Goal: Check status: Check status

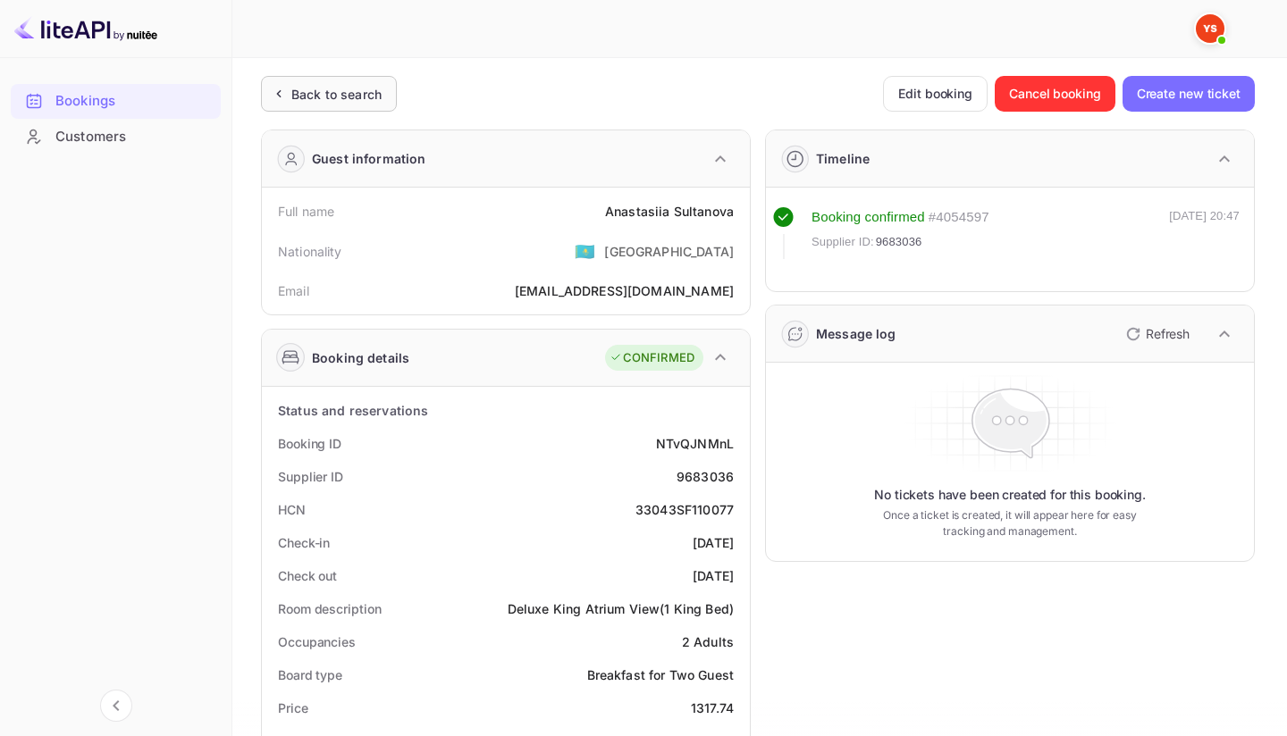
click at [353, 83] on div "Back to search" at bounding box center [329, 94] width 136 height 36
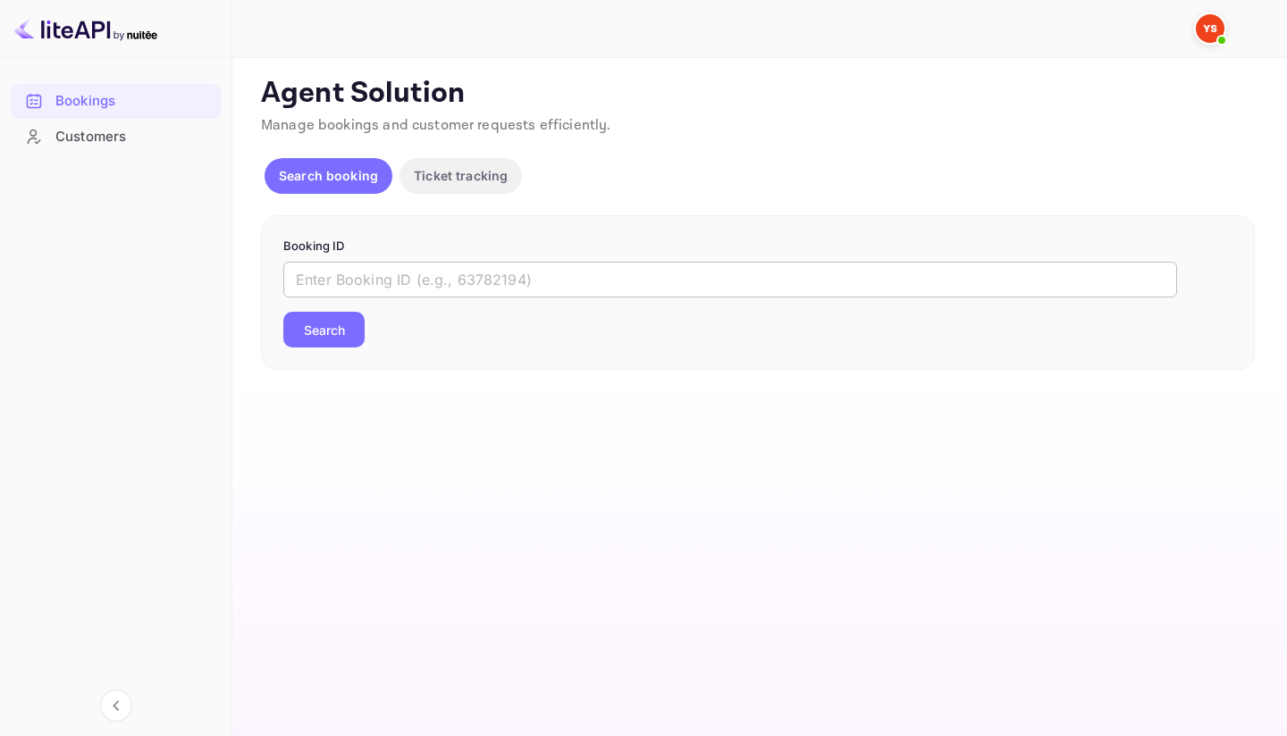
click at [458, 275] on input "text" at bounding box center [730, 280] width 894 height 36
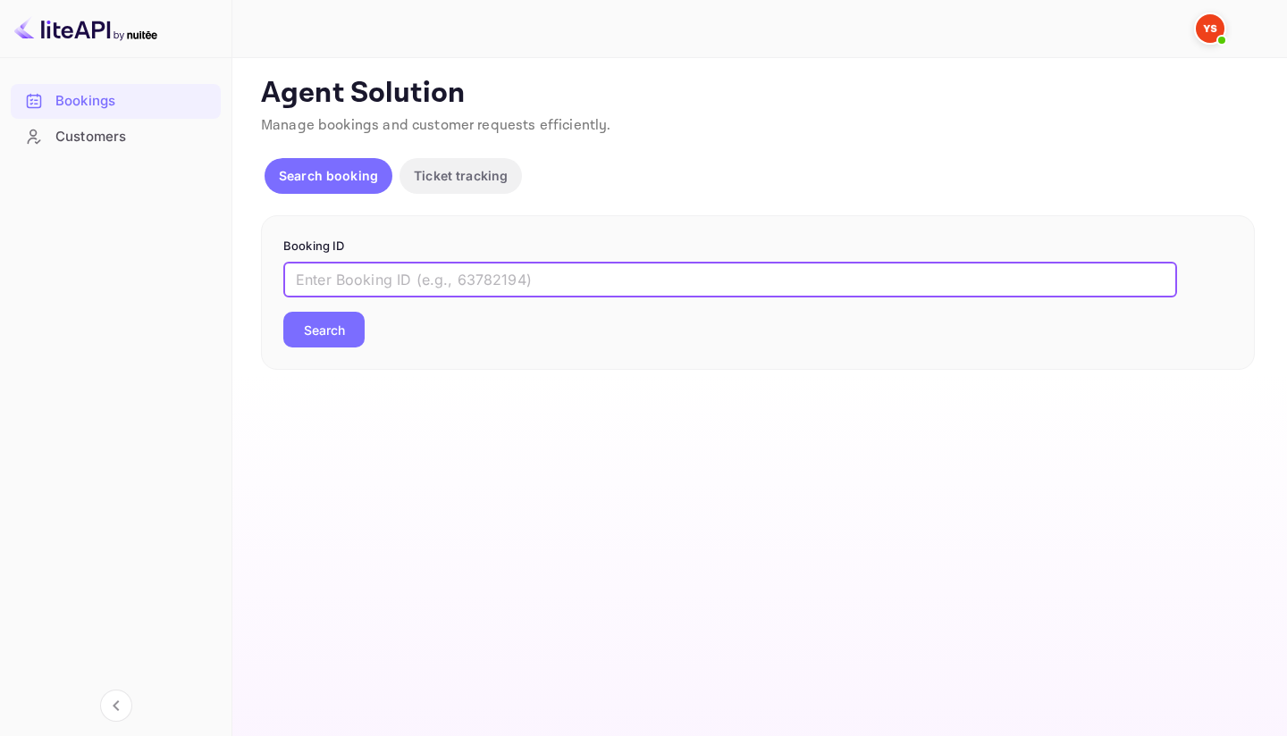
paste input "9644275"
type input "9644275"
click at [343, 335] on button "Search" at bounding box center [323, 330] width 81 height 36
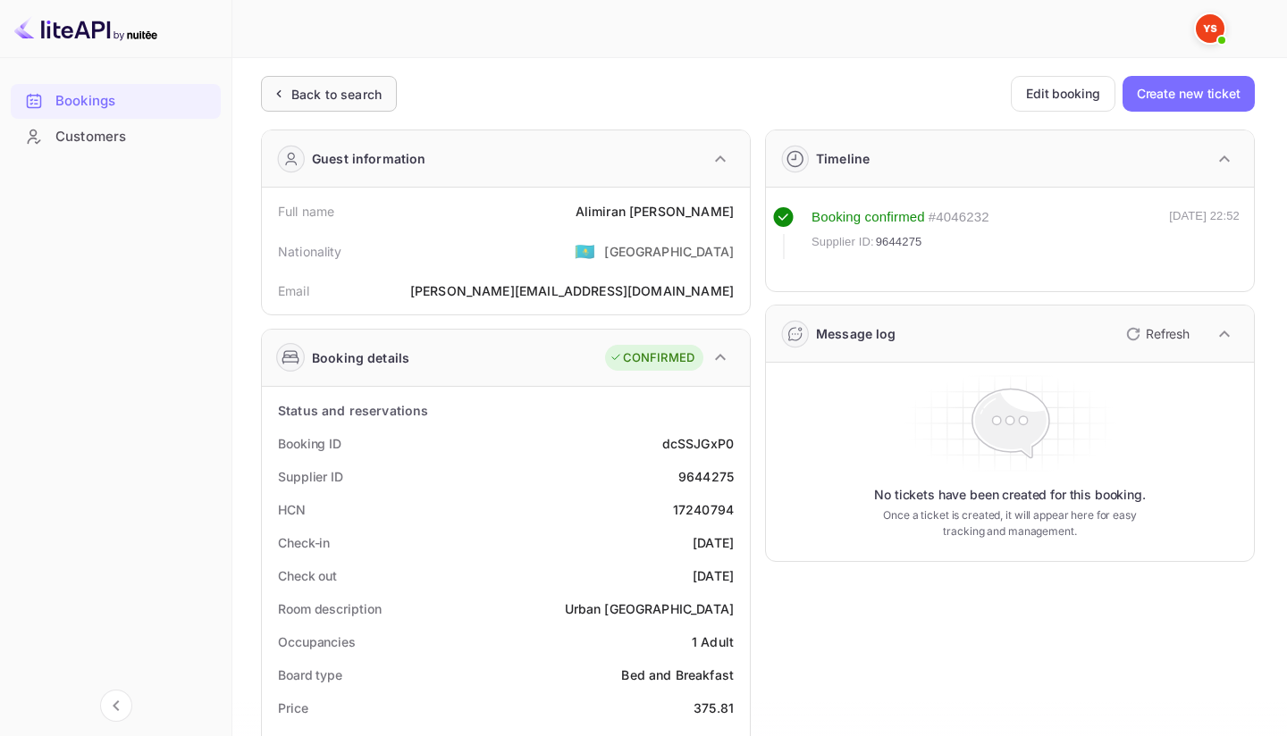
click at [325, 89] on div "Back to search" at bounding box center [336, 94] width 90 height 19
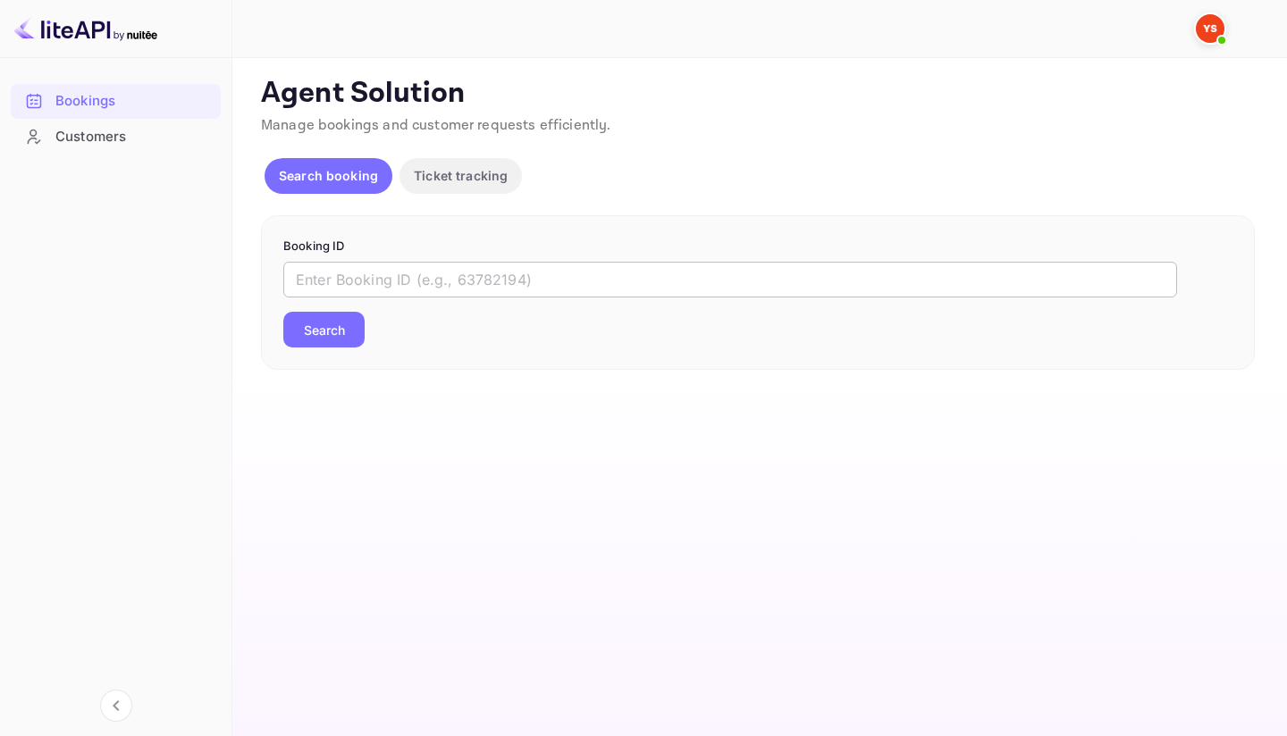
click at [397, 273] on input "text" at bounding box center [730, 280] width 894 height 36
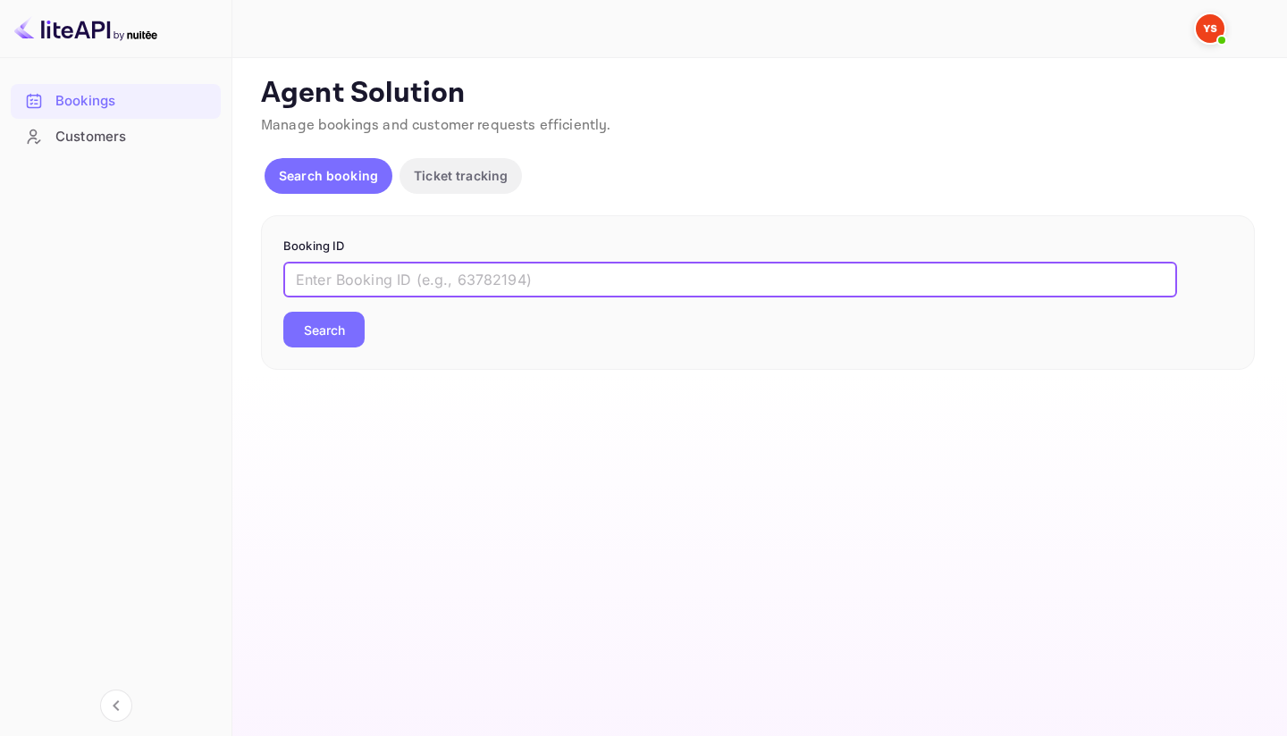
paste input "9635284"
type input "9635284"
click at [283, 312] on button "Search" at bounding box center [323, 330] width 81 height 36
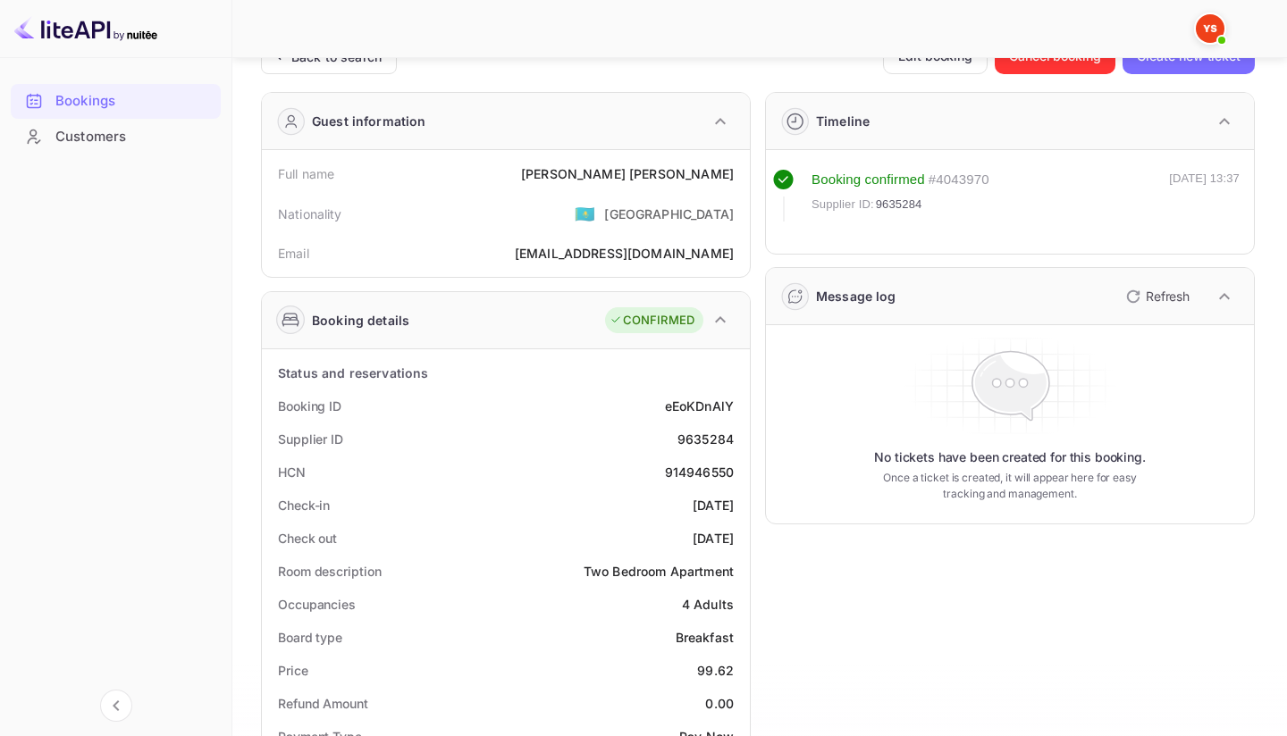
scroll to position [40, 0]
